Goal: Contribute content: Add original content to the website for others to see

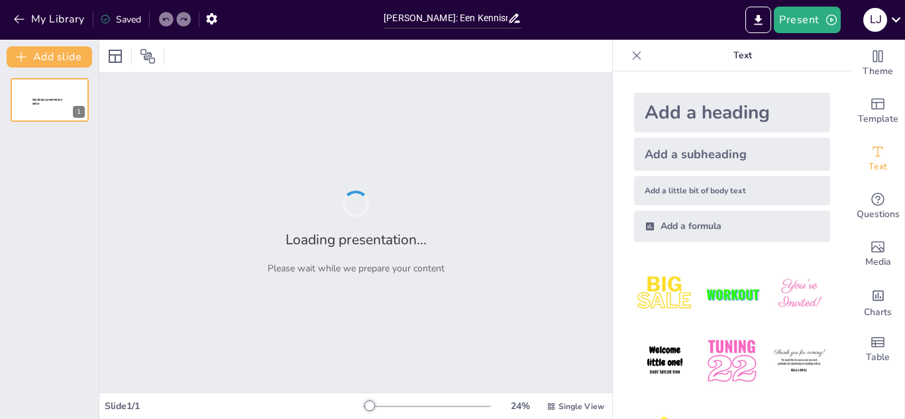
type input "[PERSON_NAME]: Een Kennismaking"
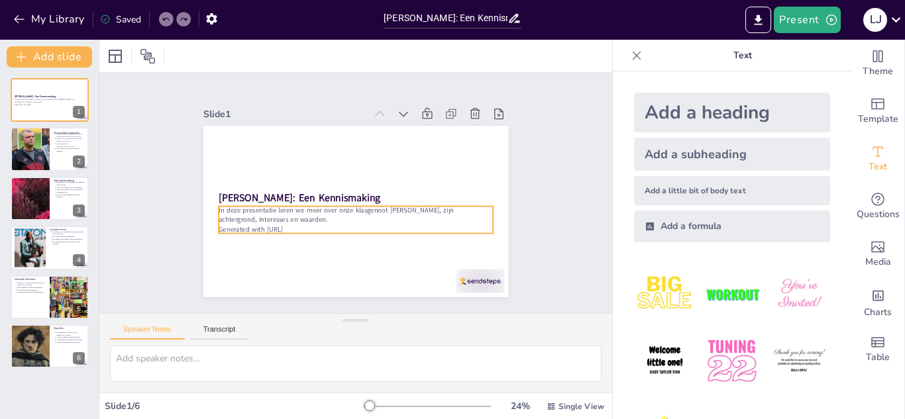
click at [279, 225] on p "Generated with [URL]" at bounding box center [335, 222] width 228 height 169
click at [279, 225] on p "Generated with [URL]" at bounding box center [340, 226] width 255 height 121
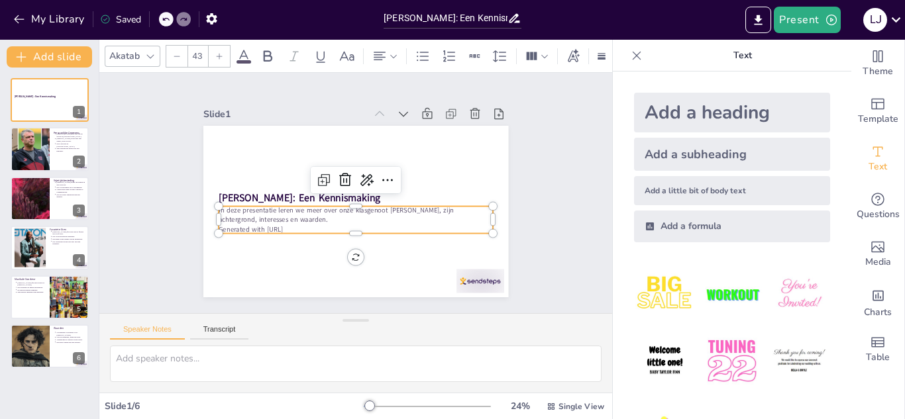
click at [286, 225] on p "Generated with [URL]" at bounding box center [340, 226] width 254 height 121
click at [753, 20] on icon "Export to PowerPoint" at bounding box center [758, 20] width 14 height 14
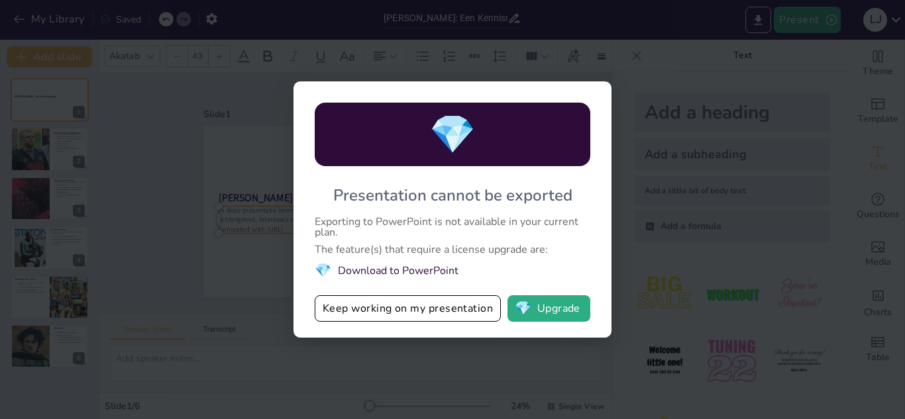
click at [691, 200] on div "💎 Presentation cannot be exported Exporting to PowerPoint is not available in y…" at bounding box center [452, 209] width 905 height 419
click at [462, 312] on button "Keep working on my presentation" at bounding box center [408, 309] width 186 height 27
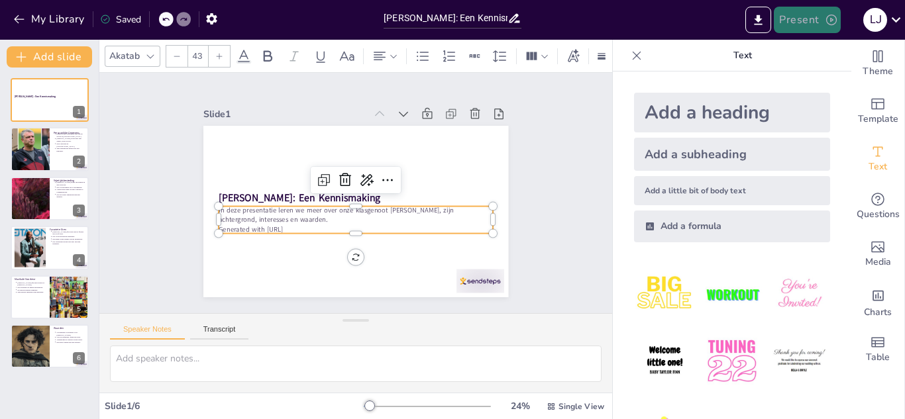
click at [798, 9] on button "Present" at bounding box center [807, 20] width 66 height 27
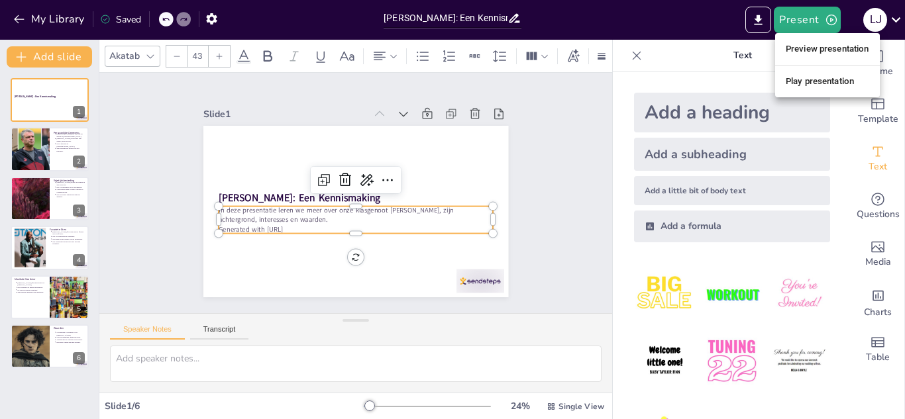
click at [521, 182] on div at bounding box center [452, 209] width 905 height 419
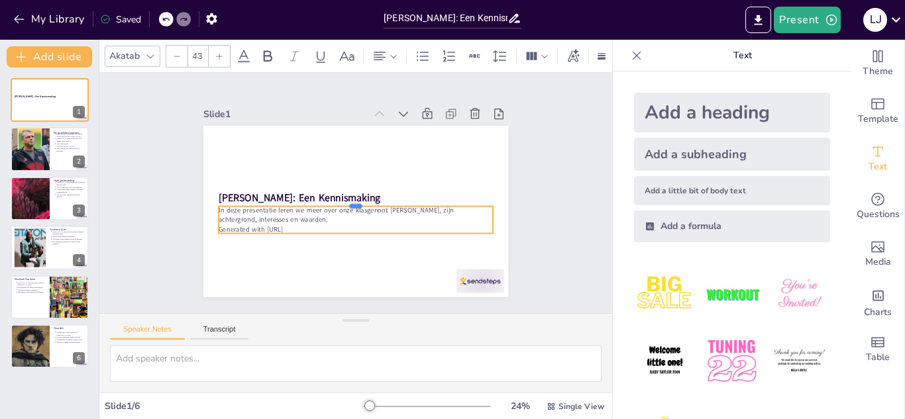
click at [247, 197] on div at bounding box center [353, 200] width 264 height 95
click at [341, 190] on strong "[PERSON_NAME]: Een Kennismaking" at bounding box center [356, 137] width 30 height 162
click at [254, 190] on strong "[PERSON_NAME]: Een Kennismaking" at bounding box center [299, 186] width 161 height 47
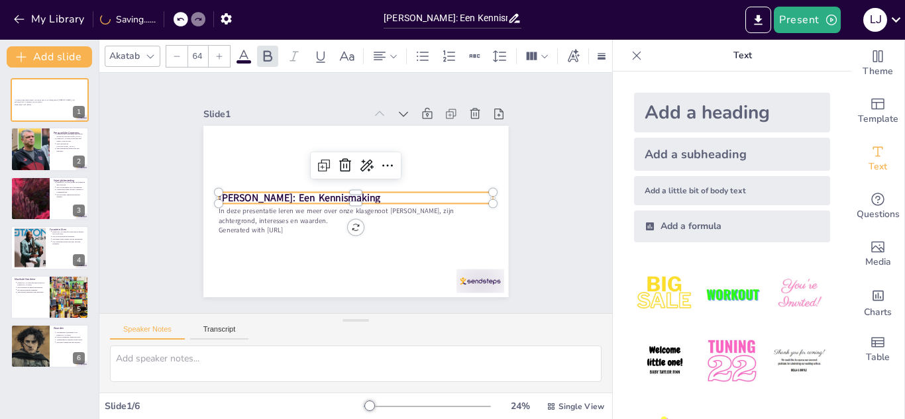
click at [274, 194] on strong "[PERSON_NAME]: Een Kennismaking" at bounding box center [300, 180] width 158 height 63
copy strong "[PERSON_NAME]: Een Kennismaking"
click at [279, 221] on p "Generated with [URL]" at bounding box center [340, 227] width 254 height 121
click at [246, 210] on p "In deze presentatie leren we meer over onze klasgenoot [PERSON_NAME], zijn acht…" at bounding box center [346, 214] width 258 height 129
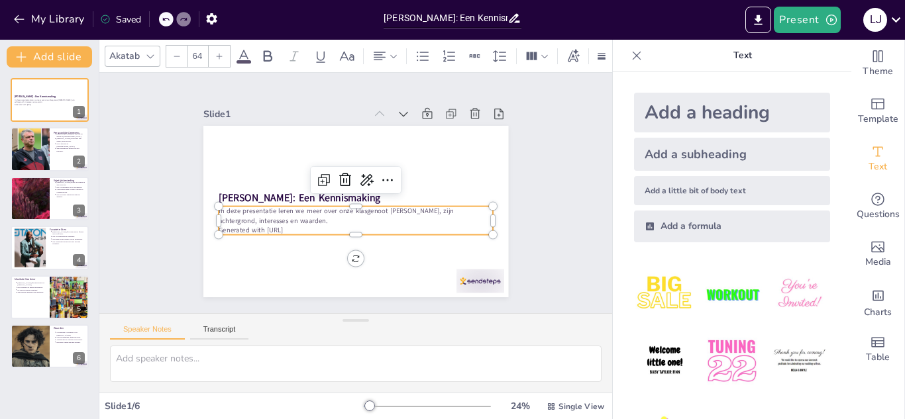
type input "43"
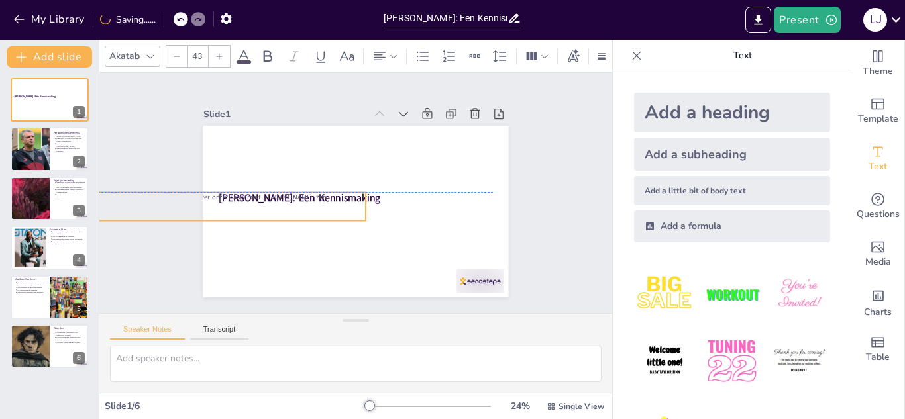
drag, startPoint x: 335, startPoint y: 214, endPoint x: 229, endPoint y: 211, distance: 105.4
click at [212, 204] on p "In deze presentatie leren we meer over onze klasgenoot [PERSON_NAME], zijn acht…" at bounding box center [229, 176] width 272 height 76
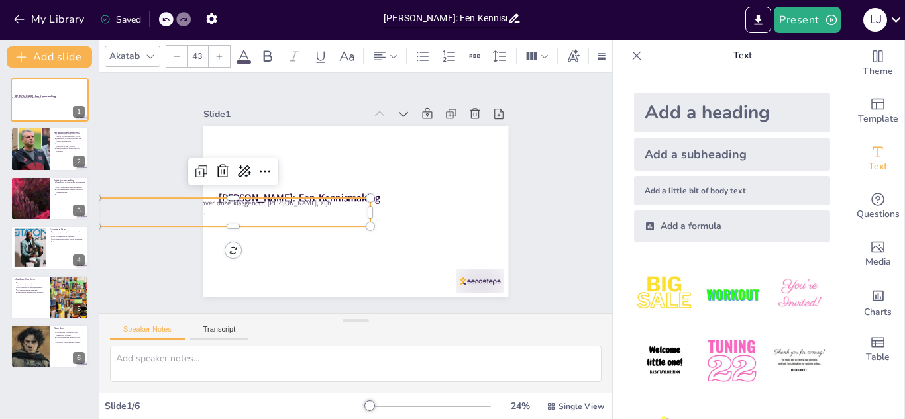
click at [166, 19] on icon at bounding box center [166, 19] width 8 height 8
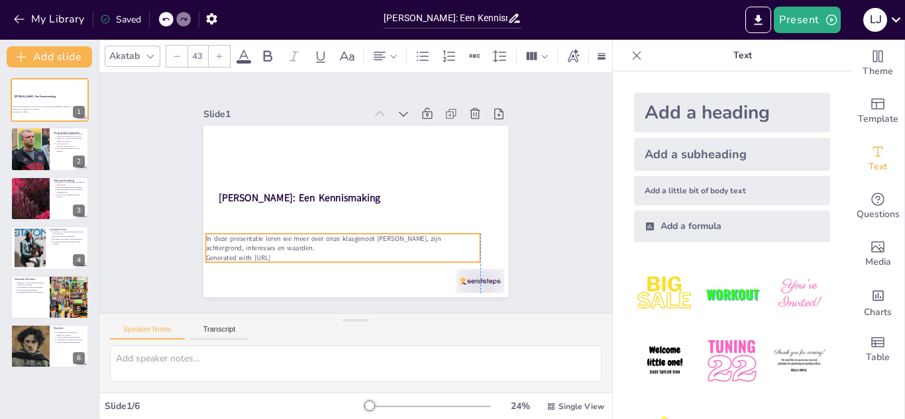
drag, startPoint x: 237, startPoint y: 194, endPoint x: 328, endPoint y: 230, distance: 97.6
click at [328, 230] on span "In deze presentatie leren we meer over onze klasgenoot [PERSON_NAME], zijn acht…" at bounding box center [318, 235] width 236 height 34
click at [256, 241] on span "In deze presentatie leren we meer over onze klasgenoot [PERSON_NAME], zijn acht…" at bounding box center [309, 225] width 229 height 82
click at [256, 241] on span "In deze presentatie leren we meer over onze klasgenoot [PERSON_NAME], zijn acht…" at bounding box center [306, 220] width 223 height 104
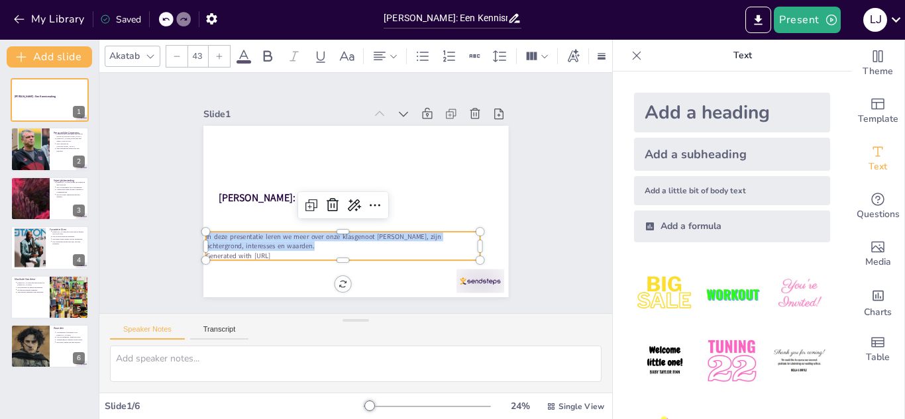
copy span "In deze presentatie leren we meer over onze klasgenoot [PERSON_NAME], zijn acht…"
click at [47, 152] on div at bounding box center [30, 149] width 68 height 45
type textarea "[PERSON_NAME] leeftijd van 18 jaar geeft hem de kans om volwassenheid en verant…"
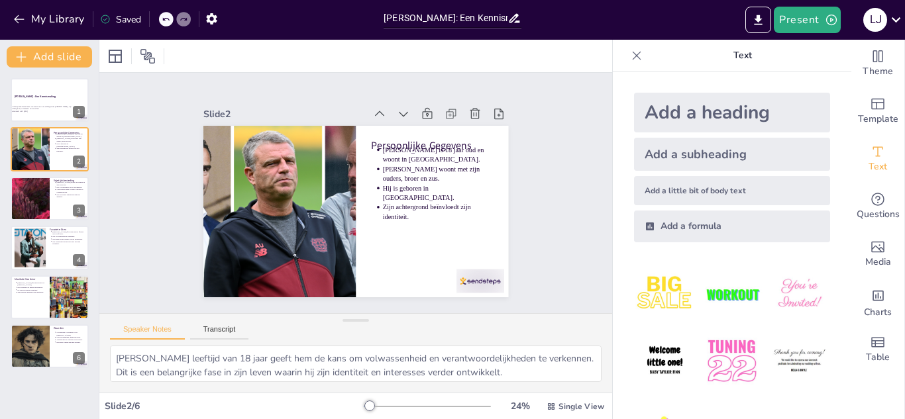
click at [633, 54] on icon at bounding box center [637, 55] width 9 height 9
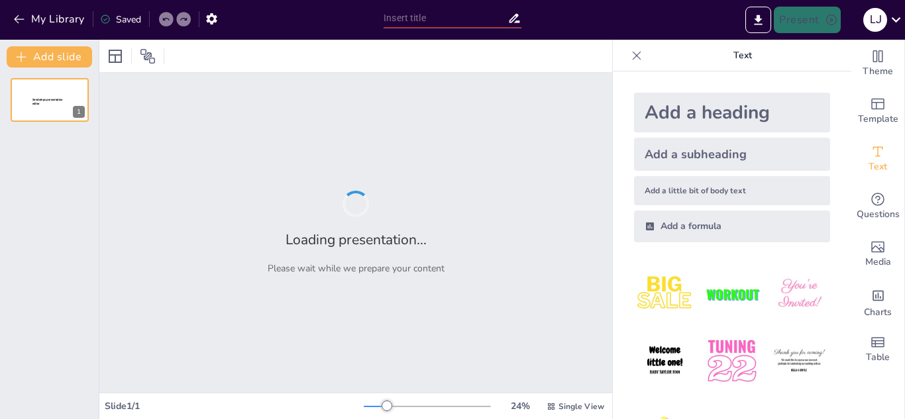
type input "[PERSON_NAME]: Een Kennismaking"
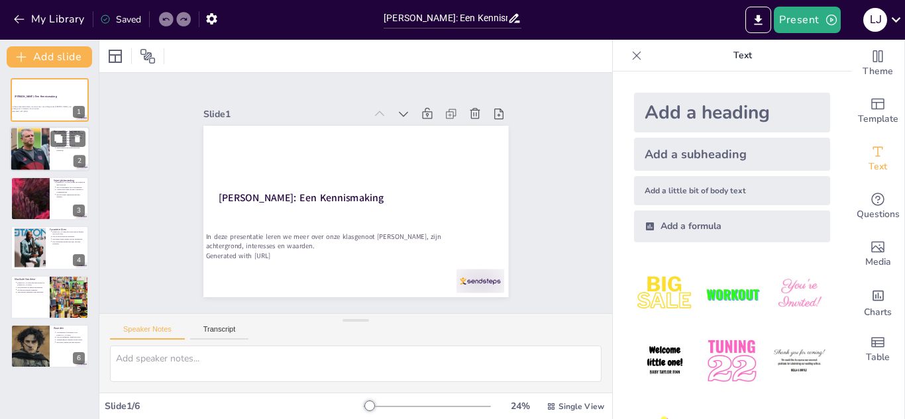
click at [50, 159] on div at bounding box center [50, 149] width 80 height 45
type textarea "[PERSON_NAME] leeftijd van 18 jaar geeft hem de kans om volwassenheid en verant…"
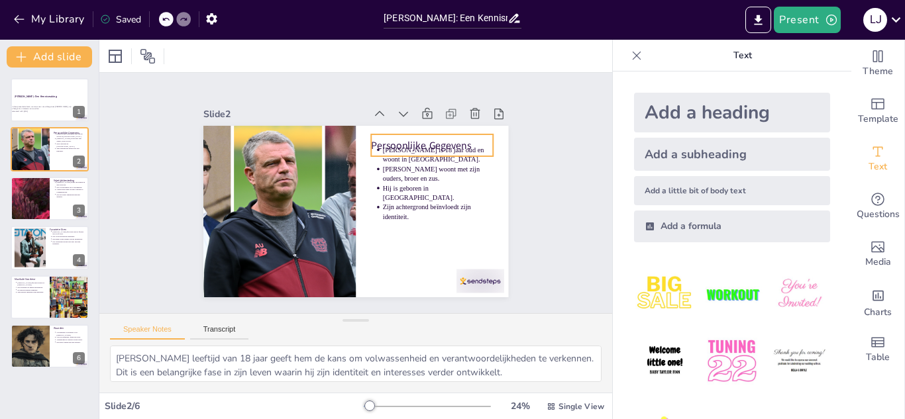
click at [315, 135] on p "Persoonlijke Gegevens" at bounding box center [269, 169] width 92 height 100
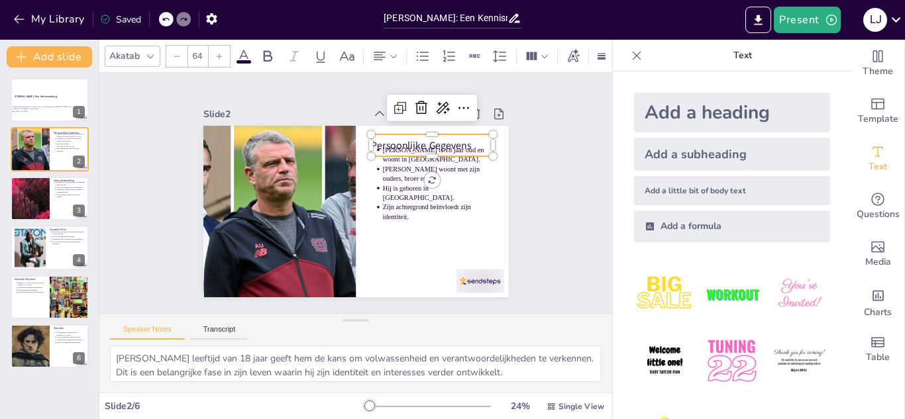
click at [396, 208] on p "Persoonlijke Gegevens" at bounding box center [403, 269] width 15 height 122
click at [392, 158] on p "Persoonlijke Gegevens" at bounding box center [445, 199] width 107 height 83
click at [379, 217] on p "Persoonlijke Gegevens" at bounding box center [386, 278] width 39 height 123
click at [346, 235] on p "Persoonlijke Gegevens" at bounding box center [284, 248] width 123 height 27
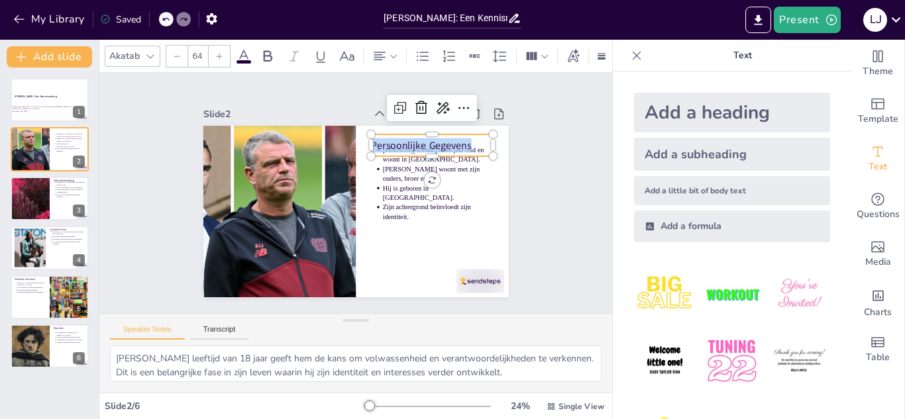
copy p "Persoonlijke Gegevens"
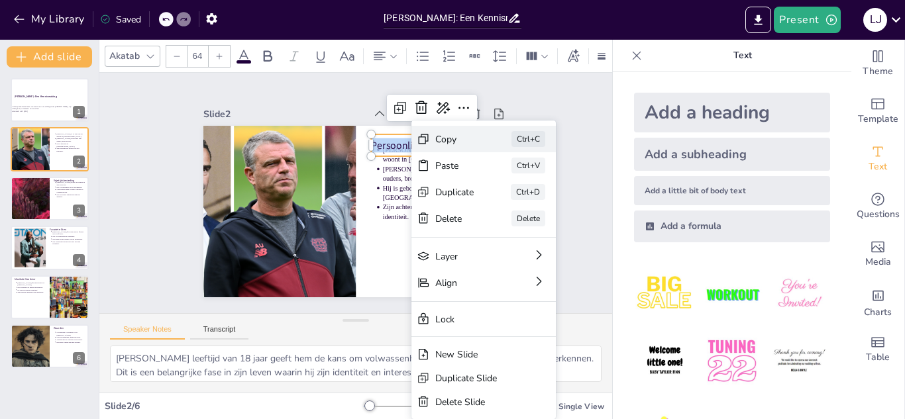
click at [530, 138] on div "Copy" at bounding box center [550, 150] width 41 height 24
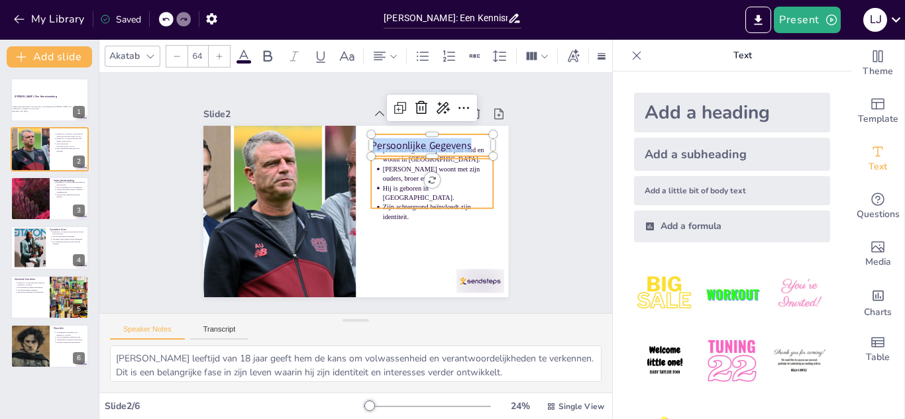
click at [336, 162] on p "[PERSON_NAME] woont met zijn ouders, broer en zus." at bounding box center [305, 126] width 62 height 109
type input "43"
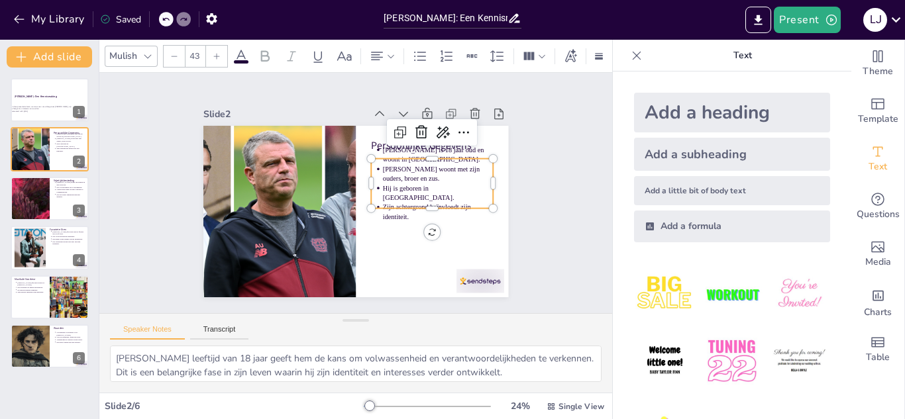
click at [359, 219] on p "[PERSON_NAME] woont met zijn ouders, broer en zus." at bounding box center [315, 266] width 88 height 95
click at [335, 208] on p "[PERSON_NAME] woont met zijn ouders, broer en zus." at bounding box center [279, 229] width 112 height 42
click at [334, 161] on p "[PERSON_NAME] woont met zijn ouders, broer en zus." at bounding box center [298, 131] width 72 height 105
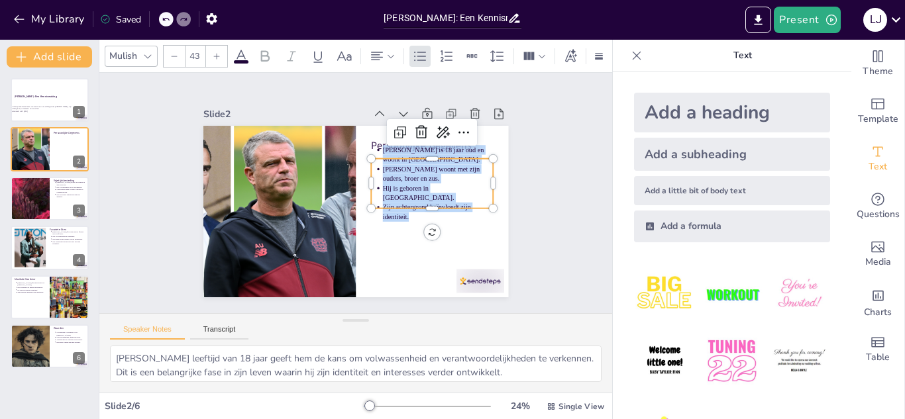
copy ul "[PERSON_NAME] is 18 jaar oud en woont in [GEOGRAPHIC_DATA]. [PERSON_NAME] woont…"
click at [46, 207] on div at bounding box center [30, 199] width 40 height 50
type textarea "Gamen is een populaire vrijetijdsbesteding onder jongeren. Voor [PERSON_NAME] b…"
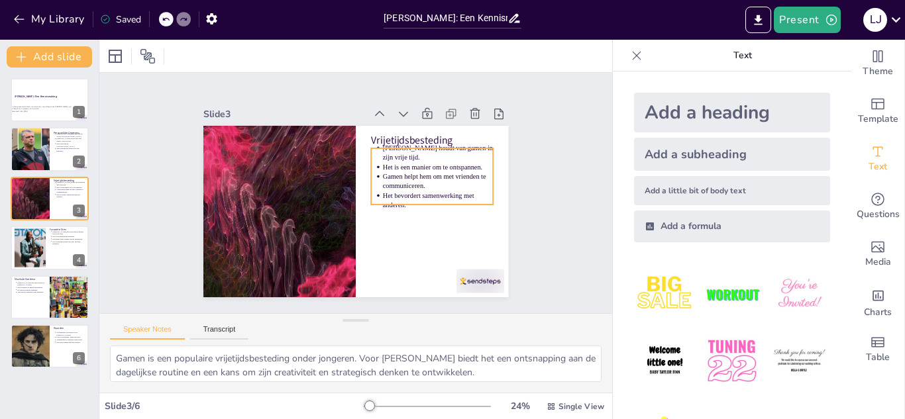
click at [390, 209] on p "Gamen helpt hem om met vrienden te communiceren." at bounding box center [399, 263] width 62 height 109
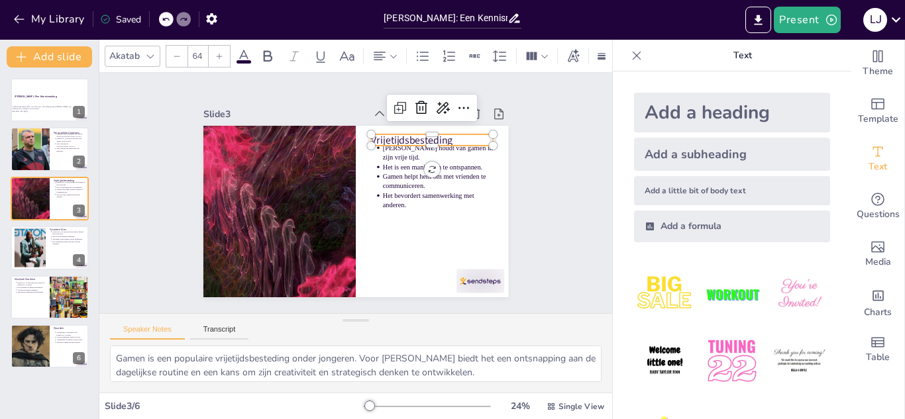
click at [404, 183] on p "Vrijetijdsbesteding" at bounding box center [435, 241] width 63 height 117
click at [376, 133] on p "Vrijetijdsbesteding" at bounding box center [419, 125] width 123 height 39
click at [360, 241] on p "Vrijetijdsbesteding" at bounding box center [299, 266] width 121 height 51
click at [311, 133] on p "Vrijetijdsbesteding" at bounding box center [265, 172] width 92 height 100
click at [376, 235] on p "Vrijetijdsbesteding" at bounding box center [344, 285] width 92 height 100
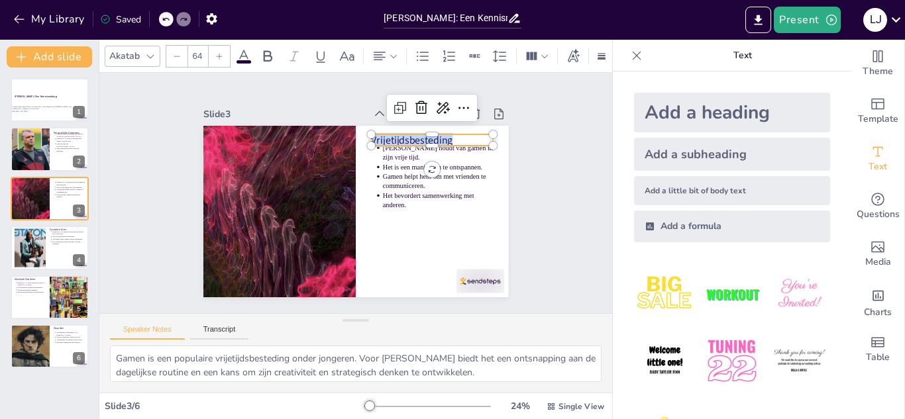
click at [404, 183] on p "Vrijetijdsbesteding" at bounding box center [435, 241] width 63 height 117
copy p "Vrijetijdsbesteding"
click at [329, 195] on p "Gamen helpt hem om met vrienden te communiceren." at bounding box center [274, 204] width 111 height 19
click at [389, 215] on p "Gamen helpt hem om met vrienden te communiceren." at bounding box center [384, 271] width 42 height 112
type input "43"
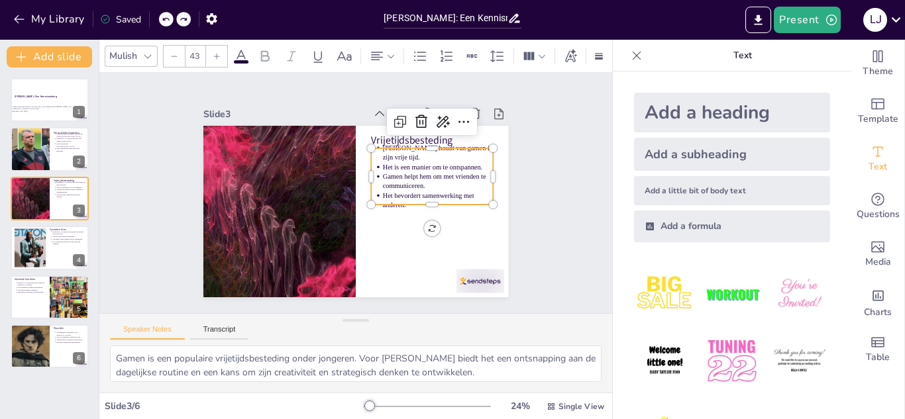
click at [364, 219] on p "Gamen helpt hem om met vrienden te communiceren." at bounding box center [332, 273] width 62 height 109
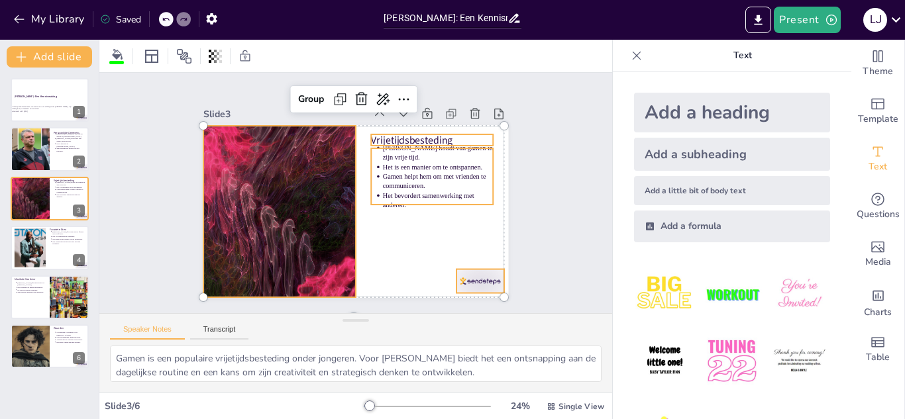
click at [389, 186] on p "Gamen helpt hem om met vrienden te communiceren." at bounding box center [437, 208] width 111 height 52
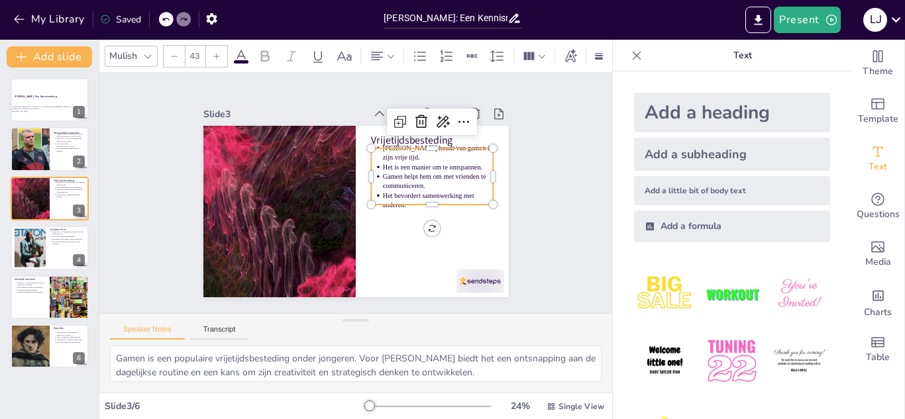
click at [338, 184] on p "Gamen helpt hem om met vrienden te communiceren." at bounding box center [298, 133] width 80 height 101
click at [389, 168] on p "Gamen helpt hem om met vrienden te communiceren." at bounding box center [378, 113] width 62 height 109
click at [389, 199] on p "Gamen helpt hem om met vrienden te communiceren." at bounding box center [419, 246] width 88 height 95
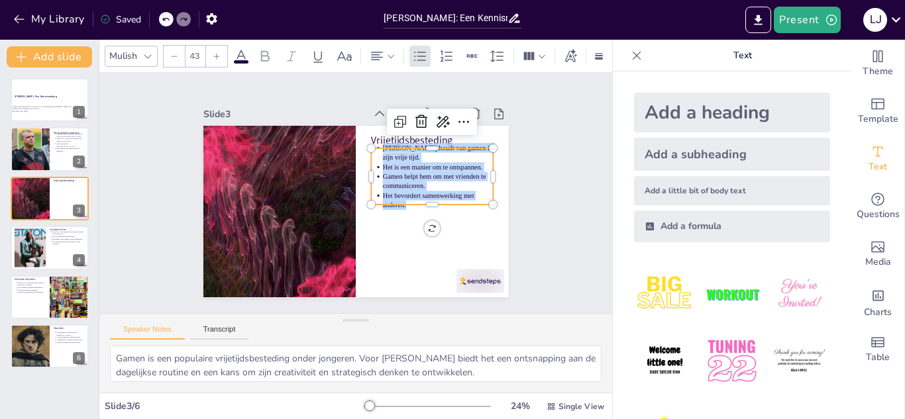
copy ul "[PERSON_NAME] houdt van gamen in zijn vrije tijd. Het is een manier om te ontsp…"
click at [52, 241] on button at bounding box center [58, 238] width 16 height 16
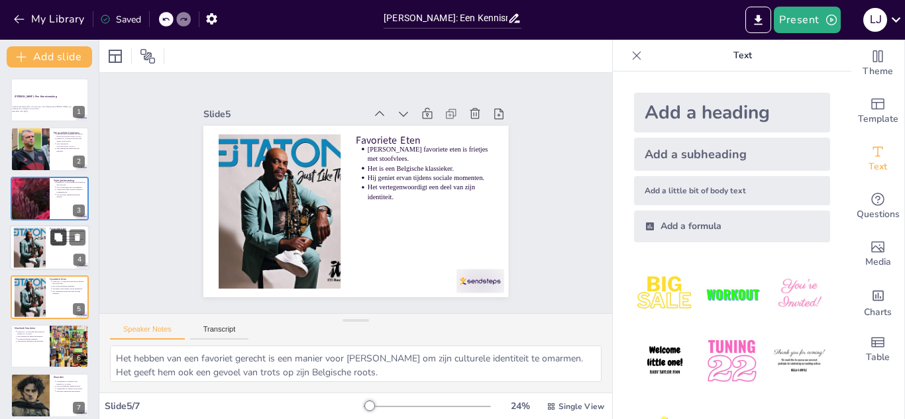
scroll to position [9, 0]
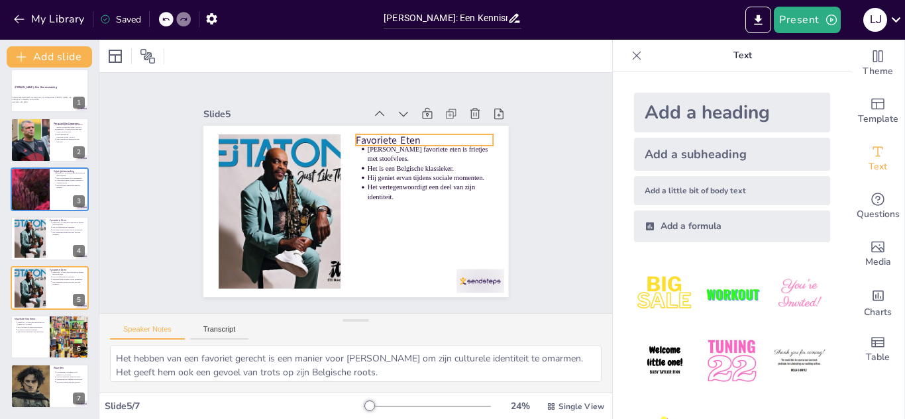
click at [374, 161] on p "Het is een Belgische klassieker." at bounding box center [371, 116] width 71 height 113
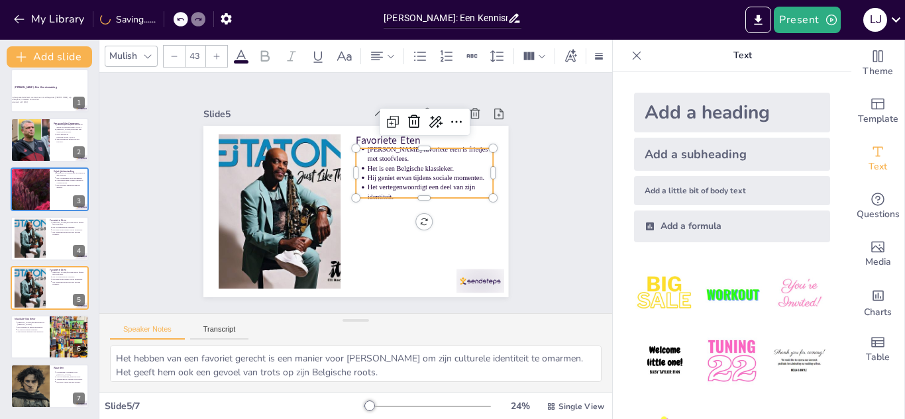
click at [374, 210] on p "Het is een Belgische klassieker." at bounding box center [357, 271] width 48 height 123
click at [377, 201] on p "Het is een Belgische klassieker." at bounding box center [388, 264] width 23 height 126
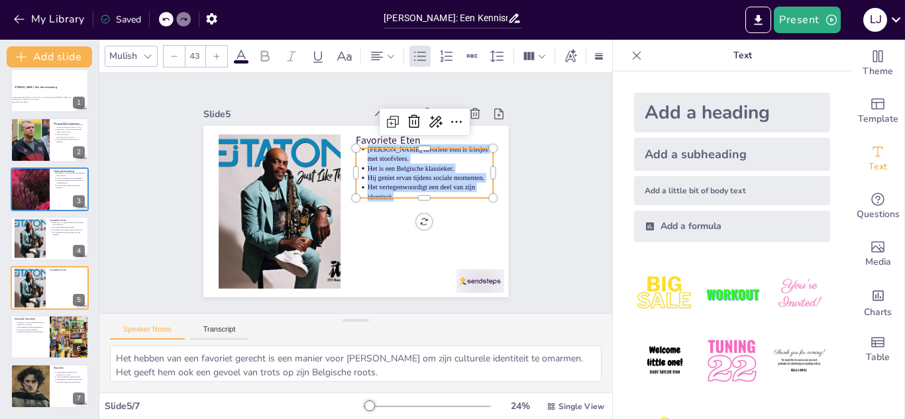
copy ul "[PERSON_NAME] favoriete eten is frietjes met stoofvlees. Het is een Belgische k…"
click at [62, 346] on div at bounding box center [70, 337] width 68 height 45
type textarea "Stromae is een invloedrijke artiest wiens muziek veel jongeren aanspreekt. Voor…"
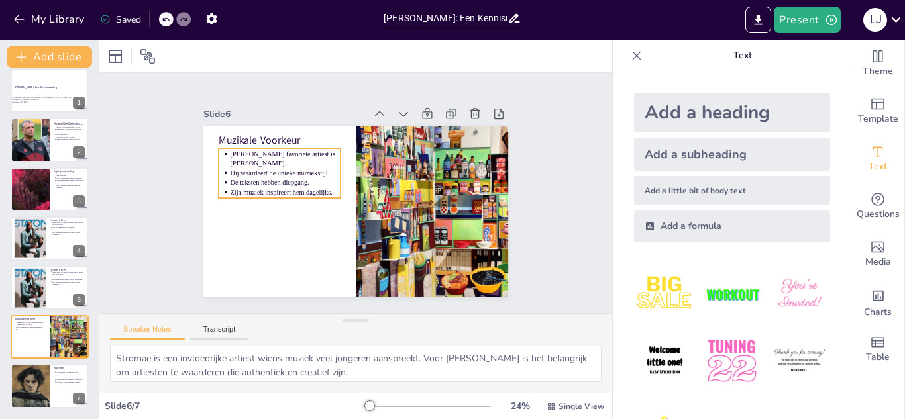
click at [370, 200] on p "De teksten hebben diepgang." at bounding box center [425, 210] width 111 height 21
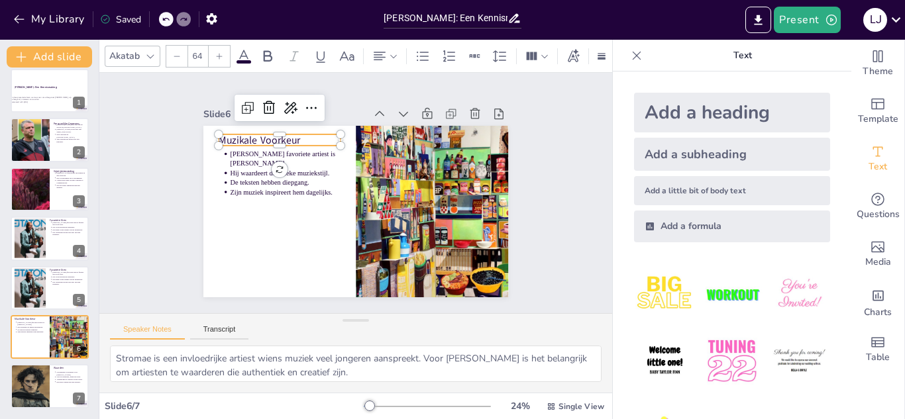
click at [223, 144] on p "Muzikale Voorkeur" at bounding box center [264, 175] width 117 height 63
click at [223, 154] on p "Muzikale Voorkeur" at bounding box center [262, 195] width 107 height 83
click at [404, 135] on p "Muzikale Voorkeur" at bounding box center [435, 144] width 63 height 117
click at [223, 159] on p "Muzikale Voorkeur" at bounding box center [263, 205] width 100 height 92
copy p "Muzikale Voorkeur"
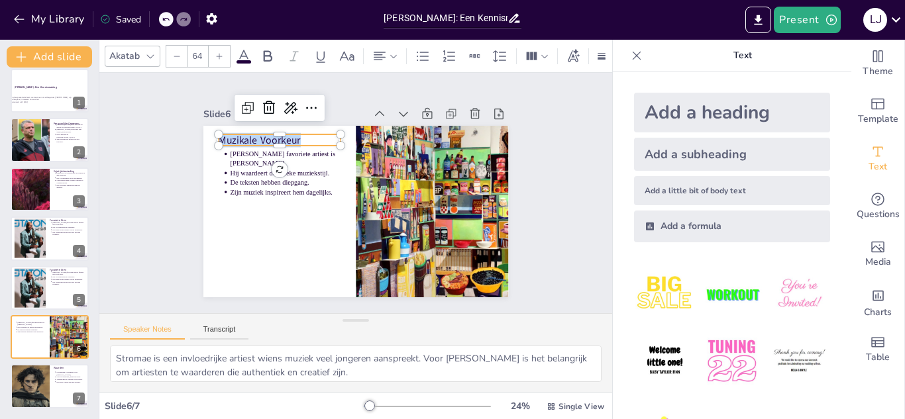
click at [355, 208] on p "De teksten hebben diepgang." at bounding box center [395, 252] width 81 height 88
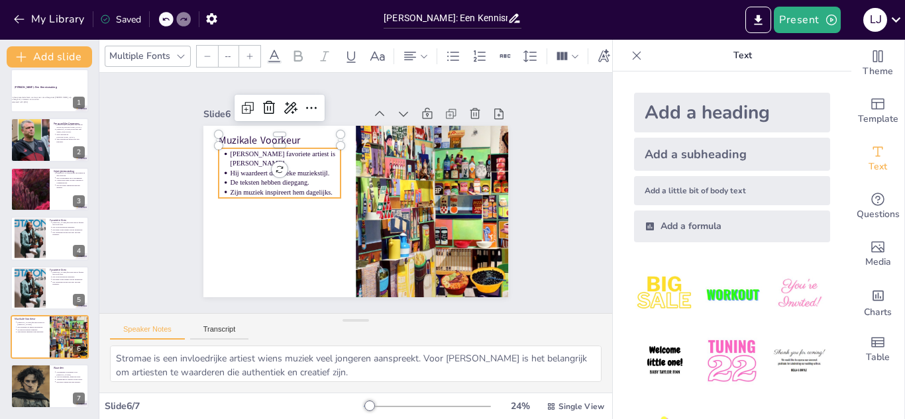
type input "43"
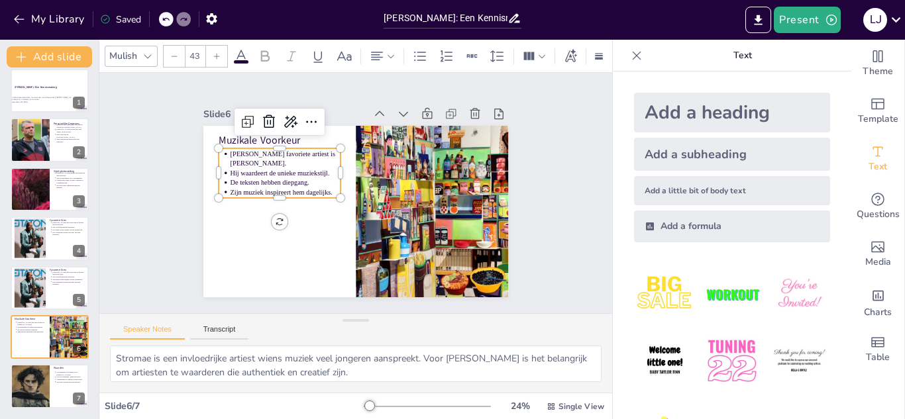
click at [366, 175] on p "De teksten hebben diepgang." at bounding box center [387, 130] width 43 height 108
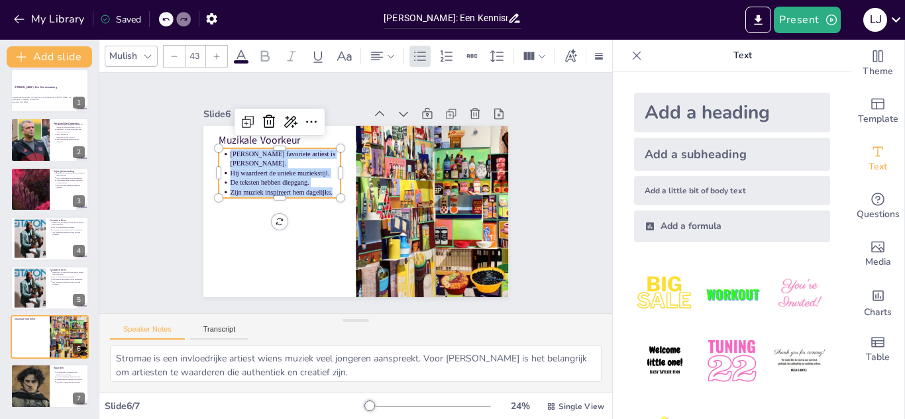
copy ul "[PERSON_NAME] favoriete artiest is [PERSON_NAME]. Hij waardeert de unieke muzie…"
click at [40, 380] on div at bounding box center [29, 386] width 67 height 45
type textarea "Gezondheid is de basis voor een goed leven. Voor [PERSON_NAME] is het belangrij…"
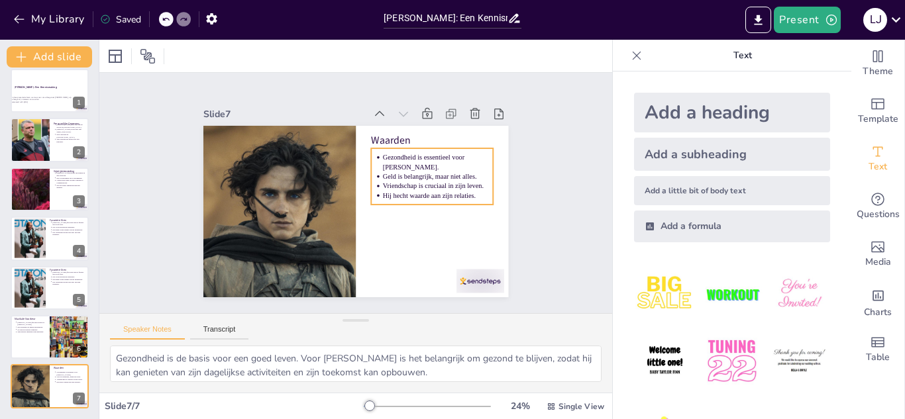
click at [323, 160] on p "Gezondheid is essentieel voor [PERSON_NAME]." at bounding box center [268, 187] width 109 height 62
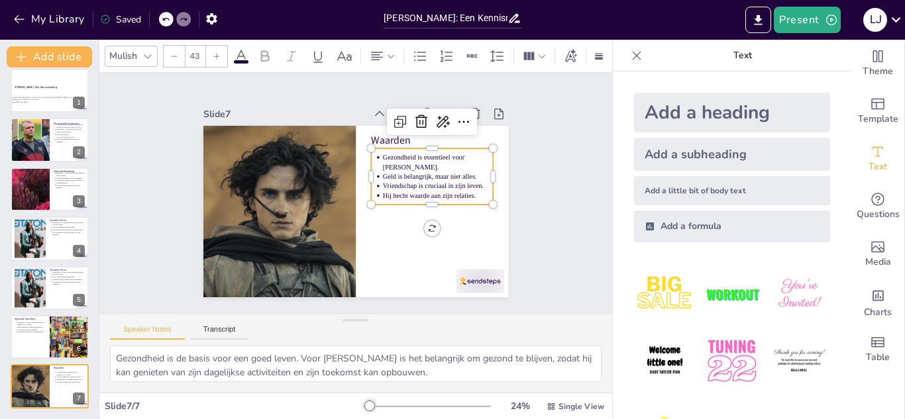
click at [384, 225] on p "Gezondheid is essentieel voor [PERSON_NAME]." at bounding box center [359, 280] width 52 height 111
click at [384, 160] on p "Gezondheid is essentieel voor [PERSON_NAME]." at bounding box center [371, 106] width 72 height 105
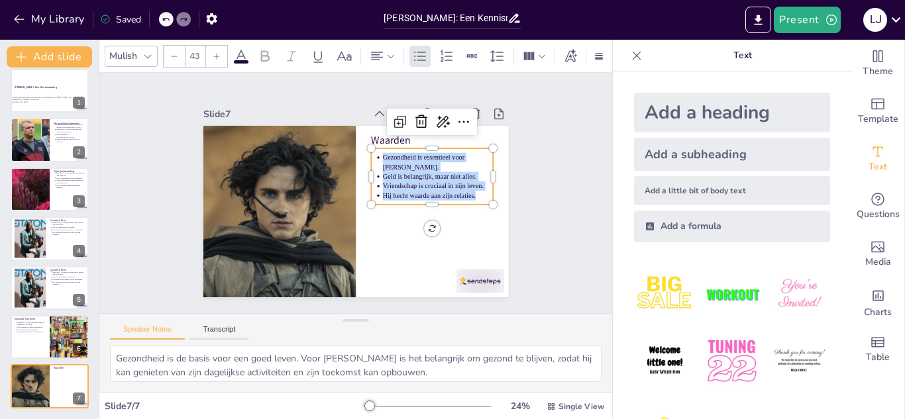
copy ul "Gezondheid is essentieel voor [PERSON_NAME]. Geld is belangrijk, maar niet alle…"
